Goal: Task Accomplishment & Management: Use online tool/utility

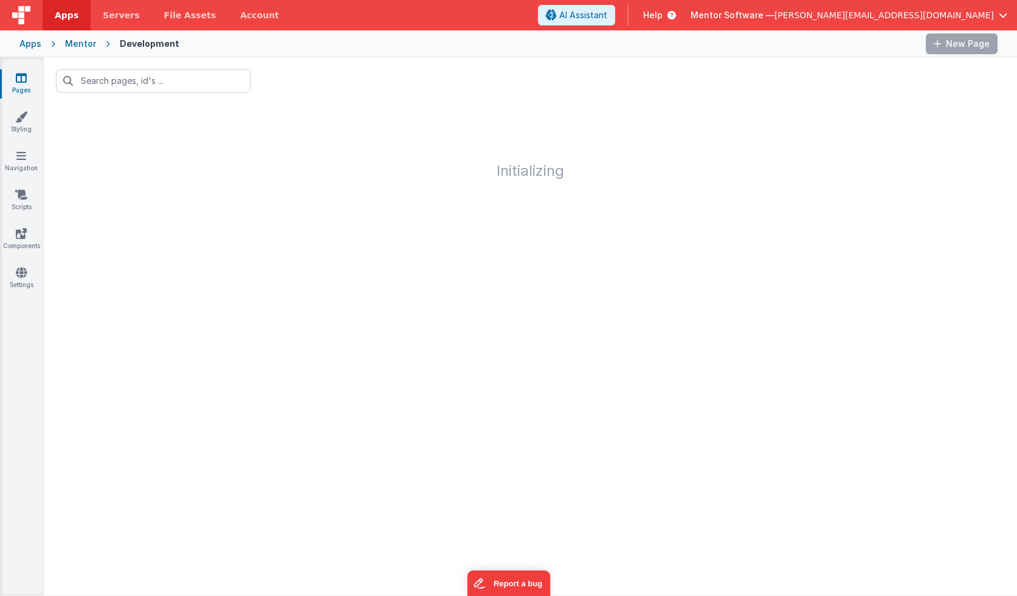
click at [25, 86] on link "Pages" at bounding box center [21, 84] width 44 height 24
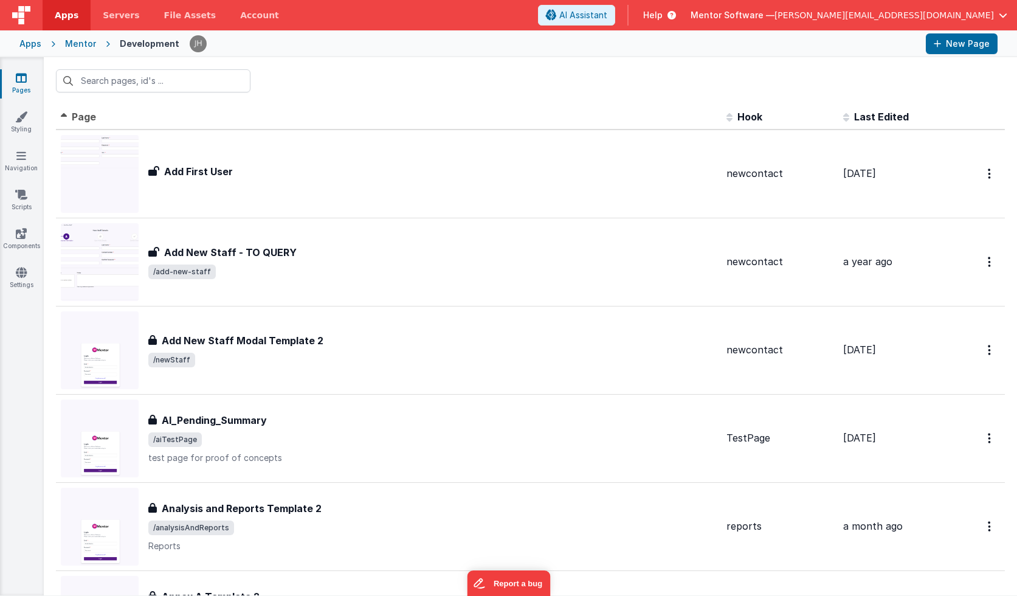
click at [78, 47] on div "Mentor" at bounding box center [80, 44] width 31 height 12
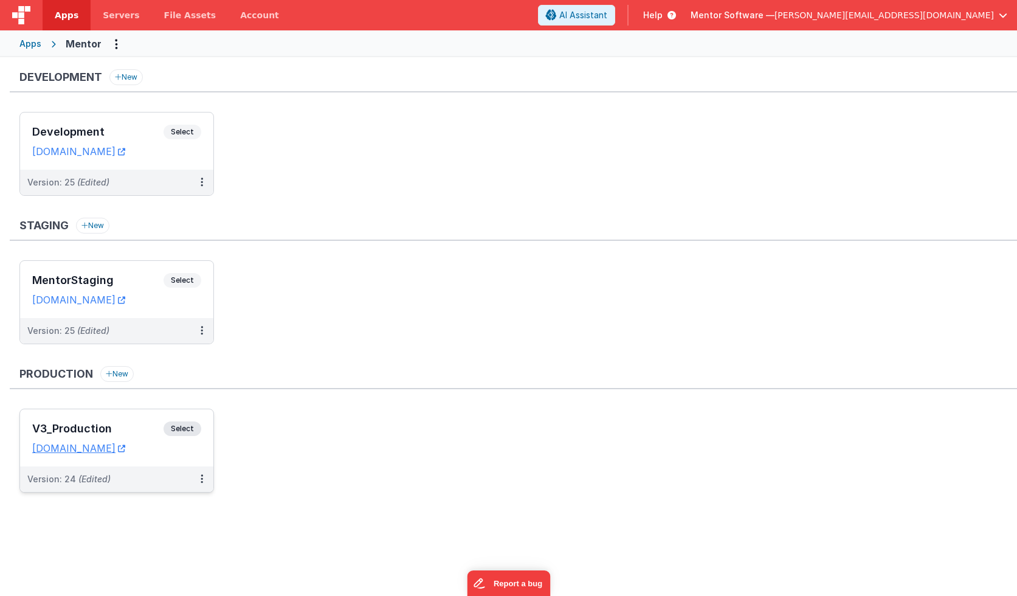
click at [130, 420] on div "V3_Production Select URLs [DOMAIN_NAME]" at bounding box center [116, 437] width 193 height 57
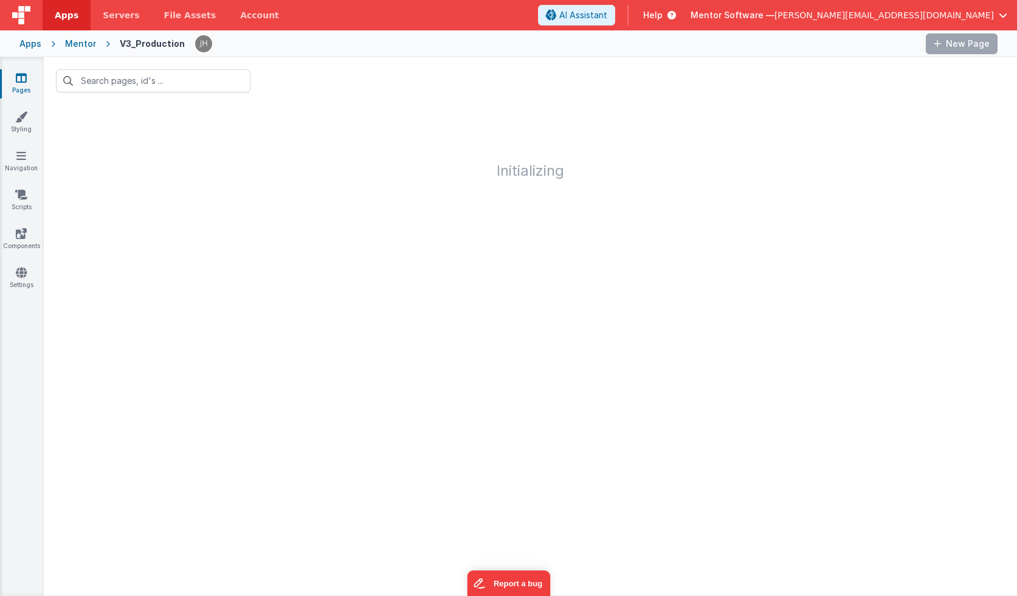
click at [25, 328] on div "Pages Styling Navigation Scripts Components Settings" at bounding box center [22, 326] width 44 height 538
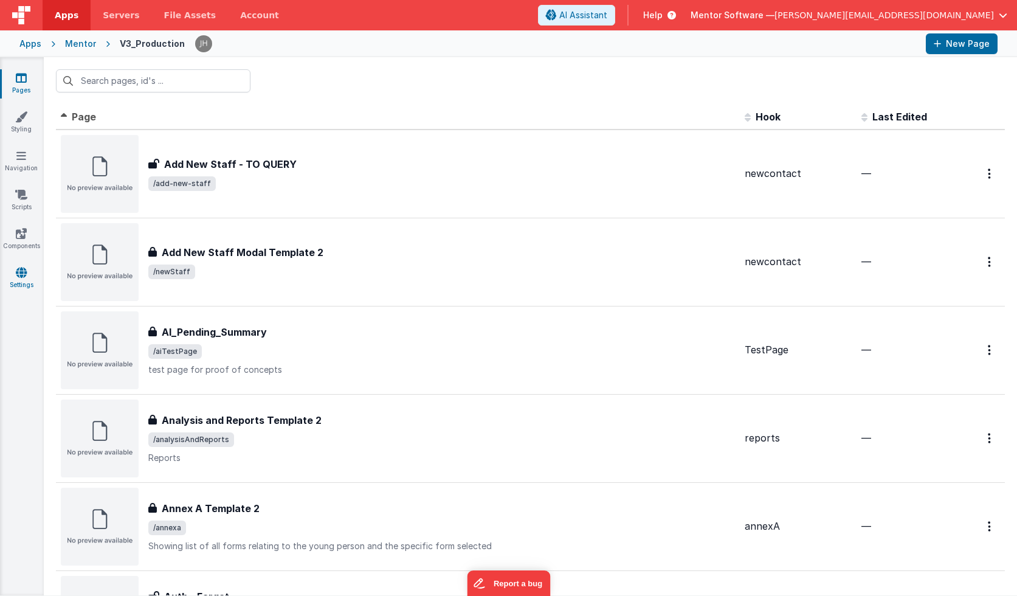
click at [19, 278] on icon at bounding box center [21, 272] width 11 height 12
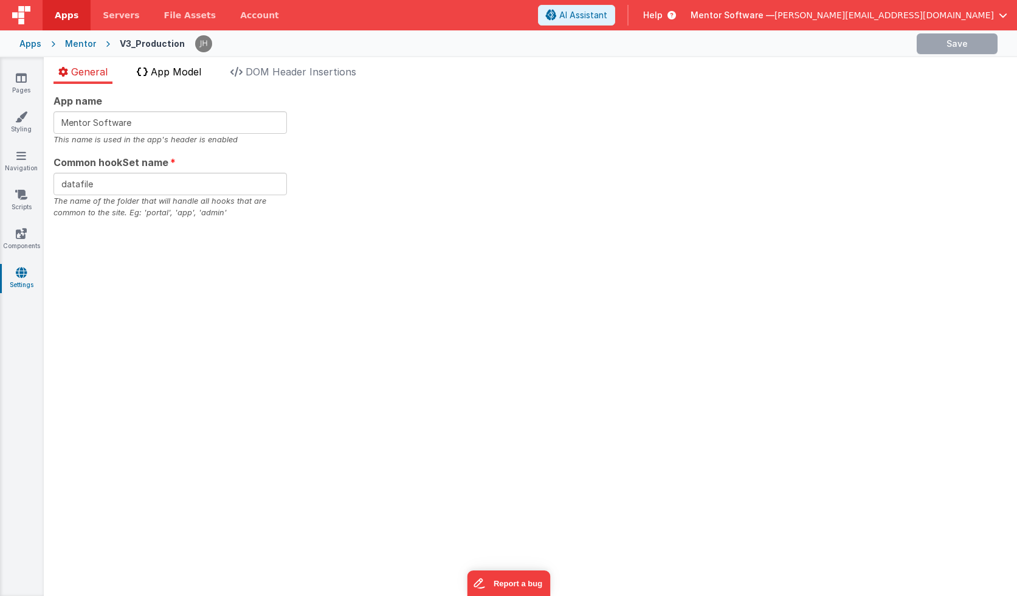
click at [180, 80] on li "App Model" at bounding box center [169, 73] width 74 height 19
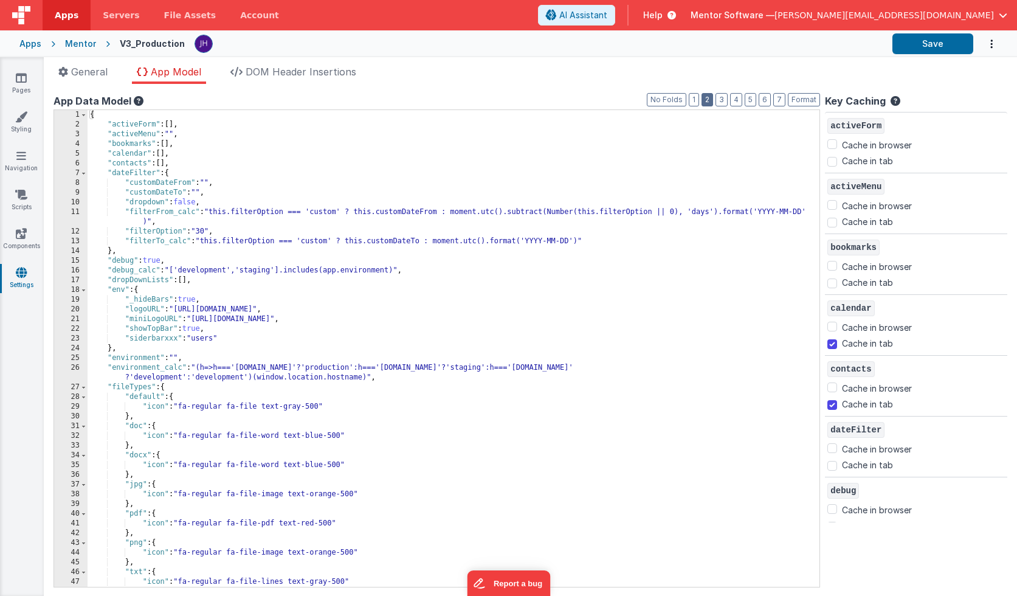
click at [710, 101] on button "2" at bounding box center [708, 99] width 12 height 13
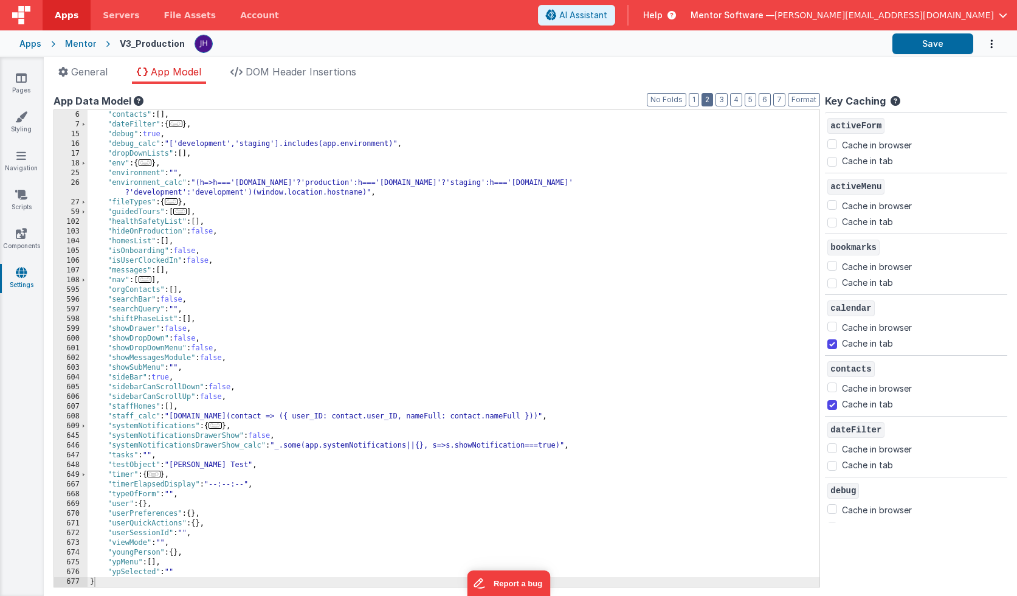
scroll to position [49, 0]
click at [218, 426] on span "..." at bounding box center [215, 425] width 13 height 7
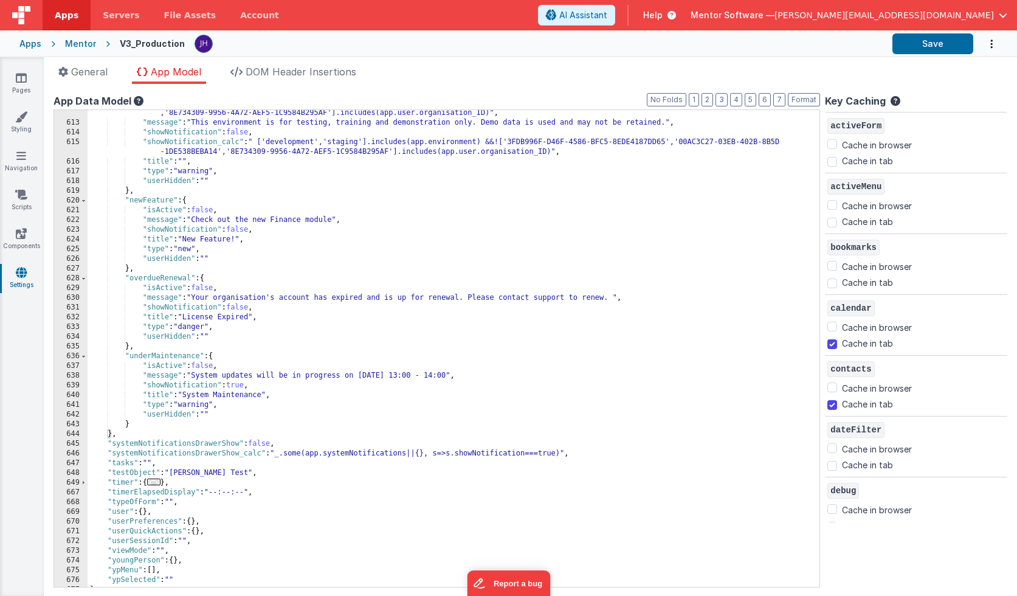
scroll to position [401, 0]
click at [456, 376] on div ""isActive_calc" : " ['development','staging'].includes(app.environment) &&!['3F…" at bounding box center [454, 352] width 732 height 506
click at [493, 376] on div ""isActive_calc" : " ['development','staging'].includes(app.environment) &&!['3F…" at bounding box center [454, 352] width 732 height 506
click at [940, 64] on ul "General App Model DOM Header Insertions" at bounding box center [531, 73] width 974 height 19
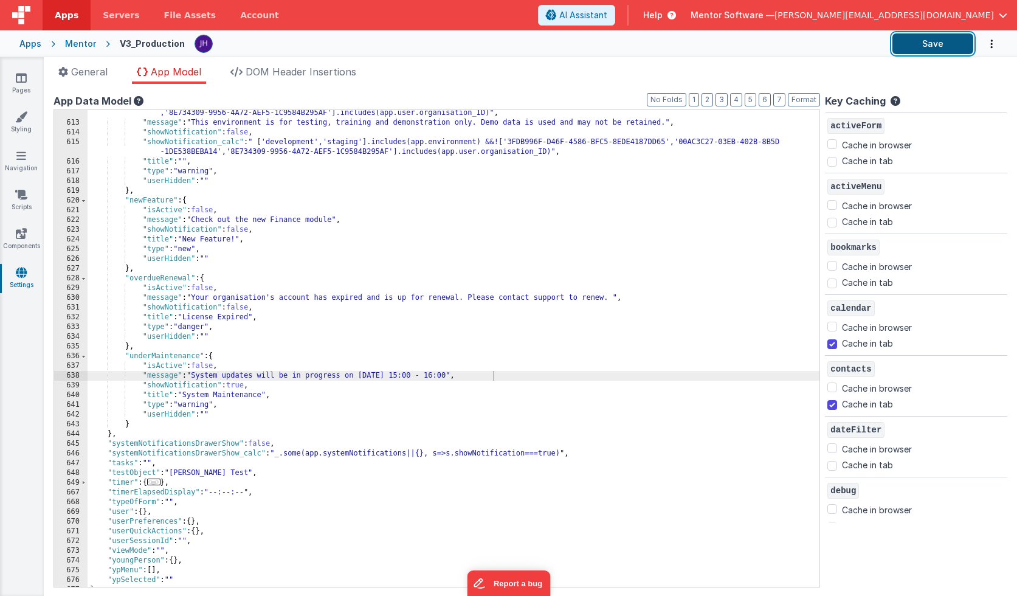
click at [938, 46] on button "Save" at bounding box center [933, 43] width 81 height 21
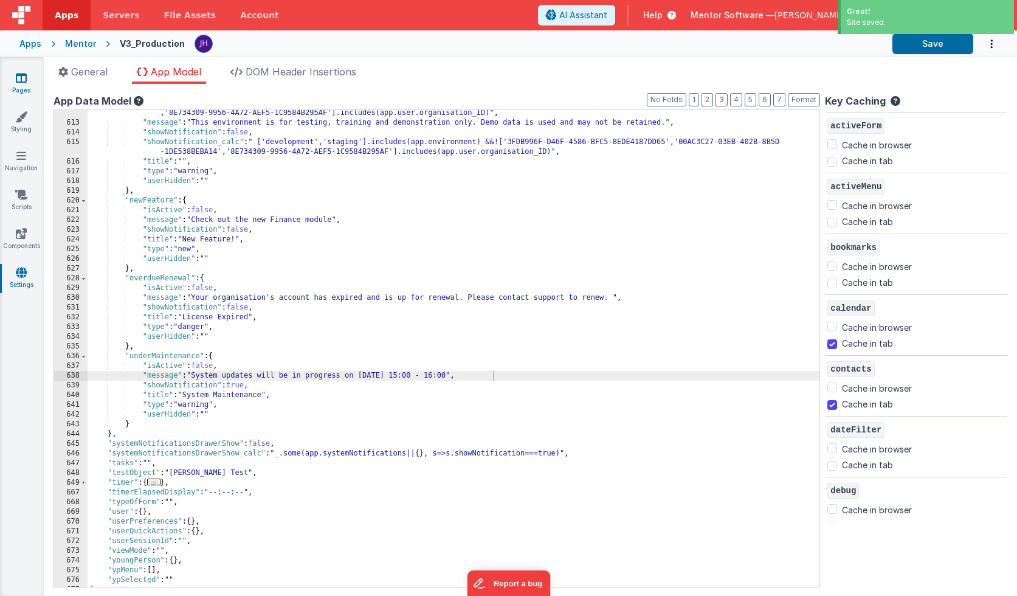
click at [21, 76] on icon at bounding box center [21, 78] width 11 height 12
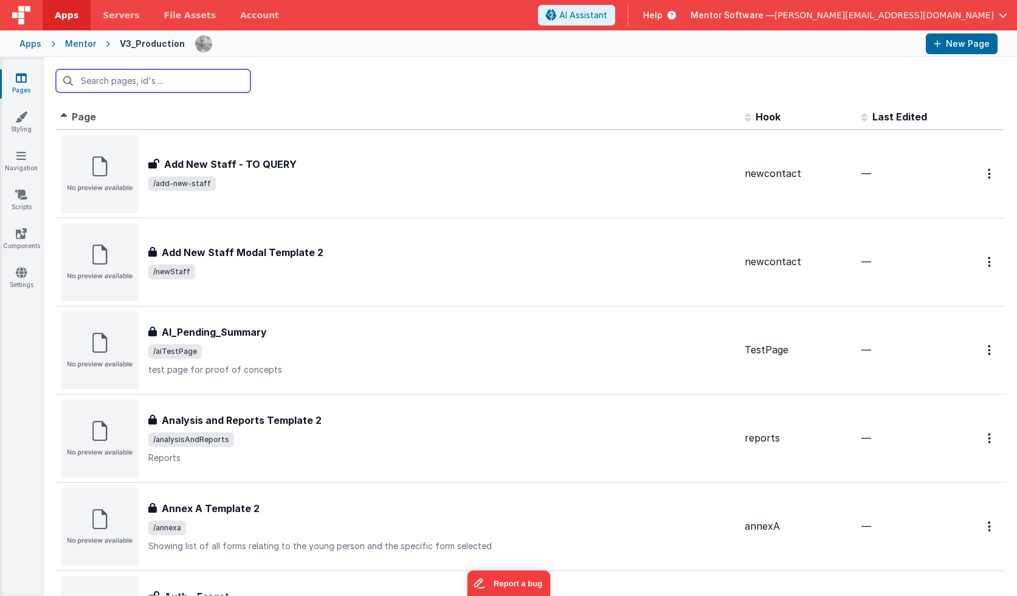
click at [74, 43] on div "Mentor" at bounding box center [80, 44] width 31 height 12
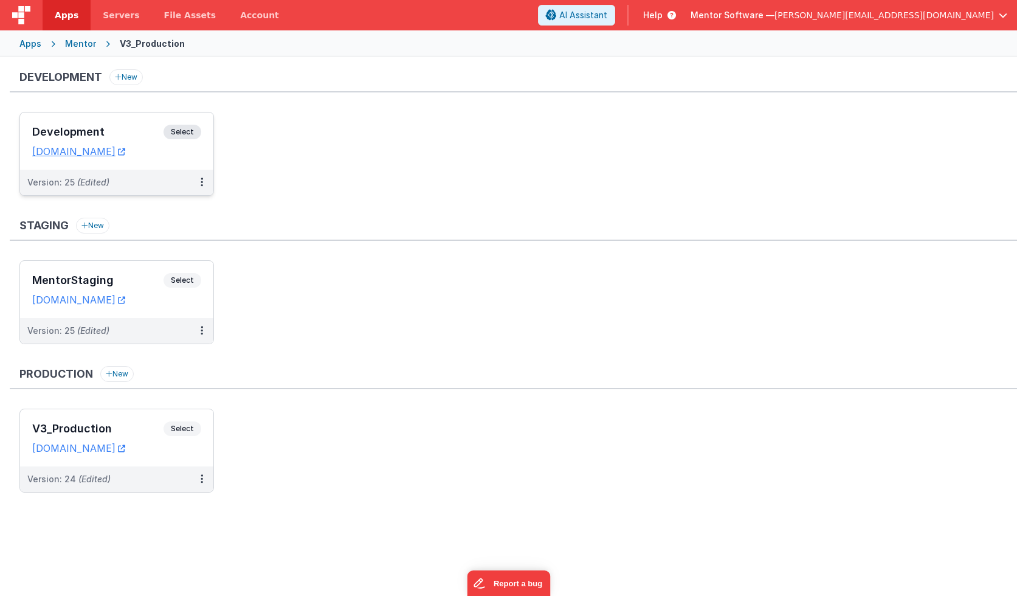
click at [93, 132] on h3 "Development" at bounding box center [97, 132] width 131 height 12
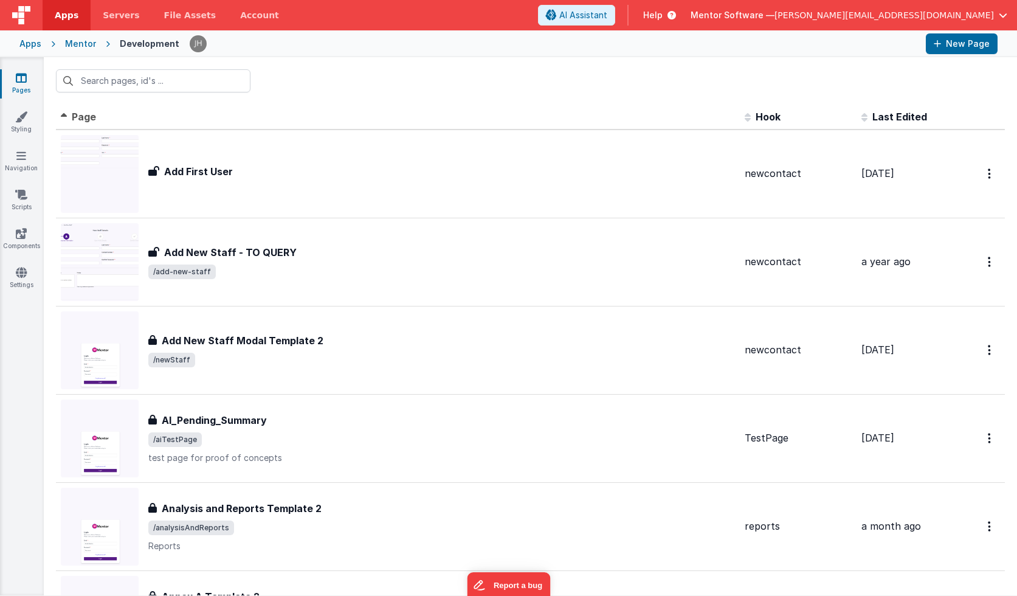
click at [24, 79] on icon at bounding box center [21, 78] width 11 height 12
click at [22, 80] on icon at bounding box center [21, 78] width 11 height 12
click at [125, 83] on input "text" at bounding box center [153, 80] width 195 height 23
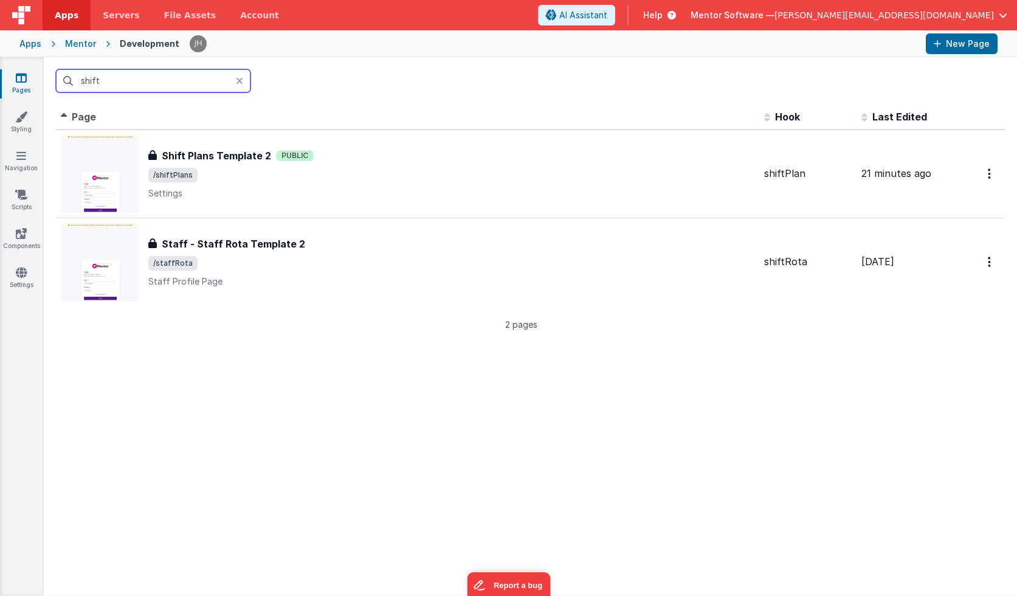
type input "shift"
click at [393, 96] on div "shift" at bounding box center [531, 80] width 974 height 47
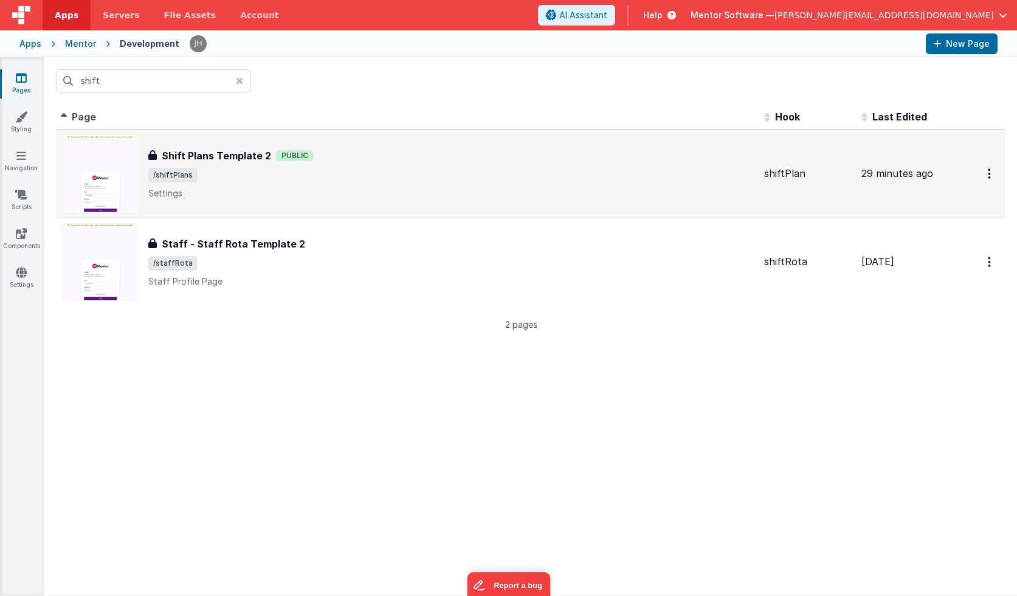
click at [241, 176] on span "/shiftPlans" at bounding box center [451, 175] width 606 height 15
